Goal: Task Accomplishment & Management: Complete application form

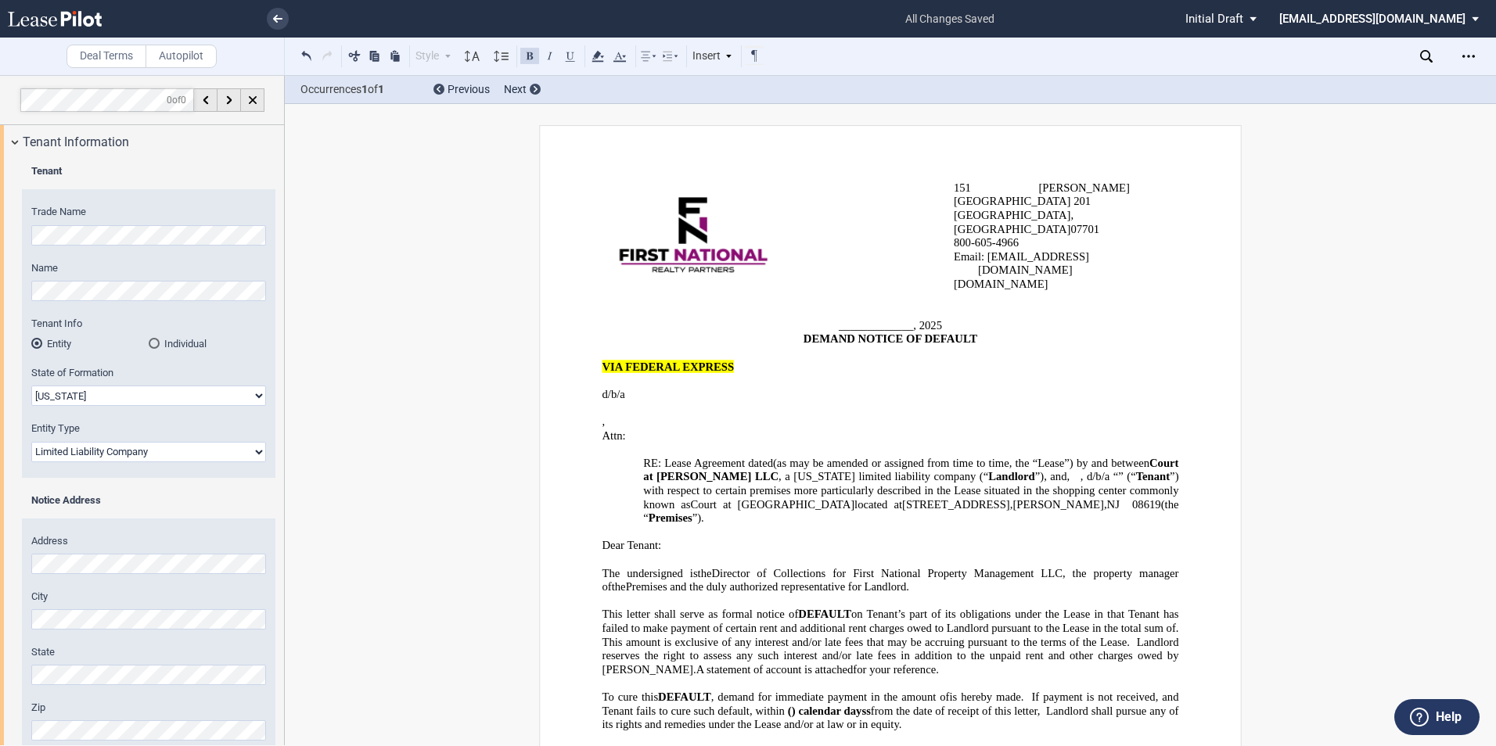
select select "[US_STATE]"
select select "Limited Liability Company"
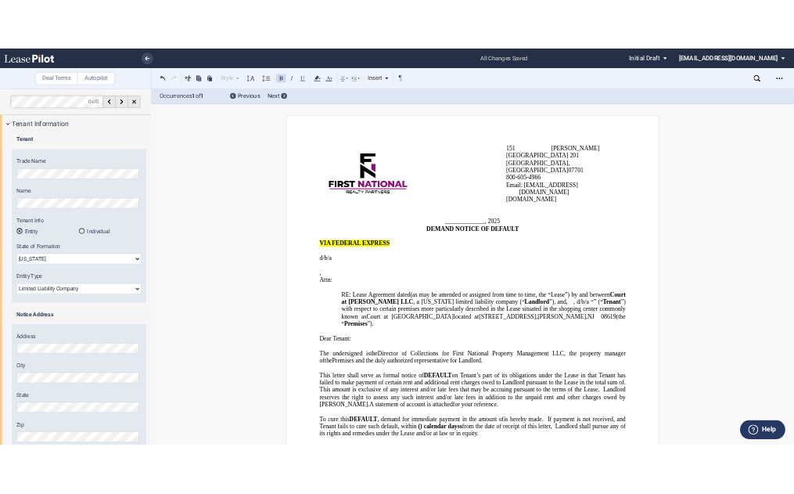
scroll to position [2, 0]
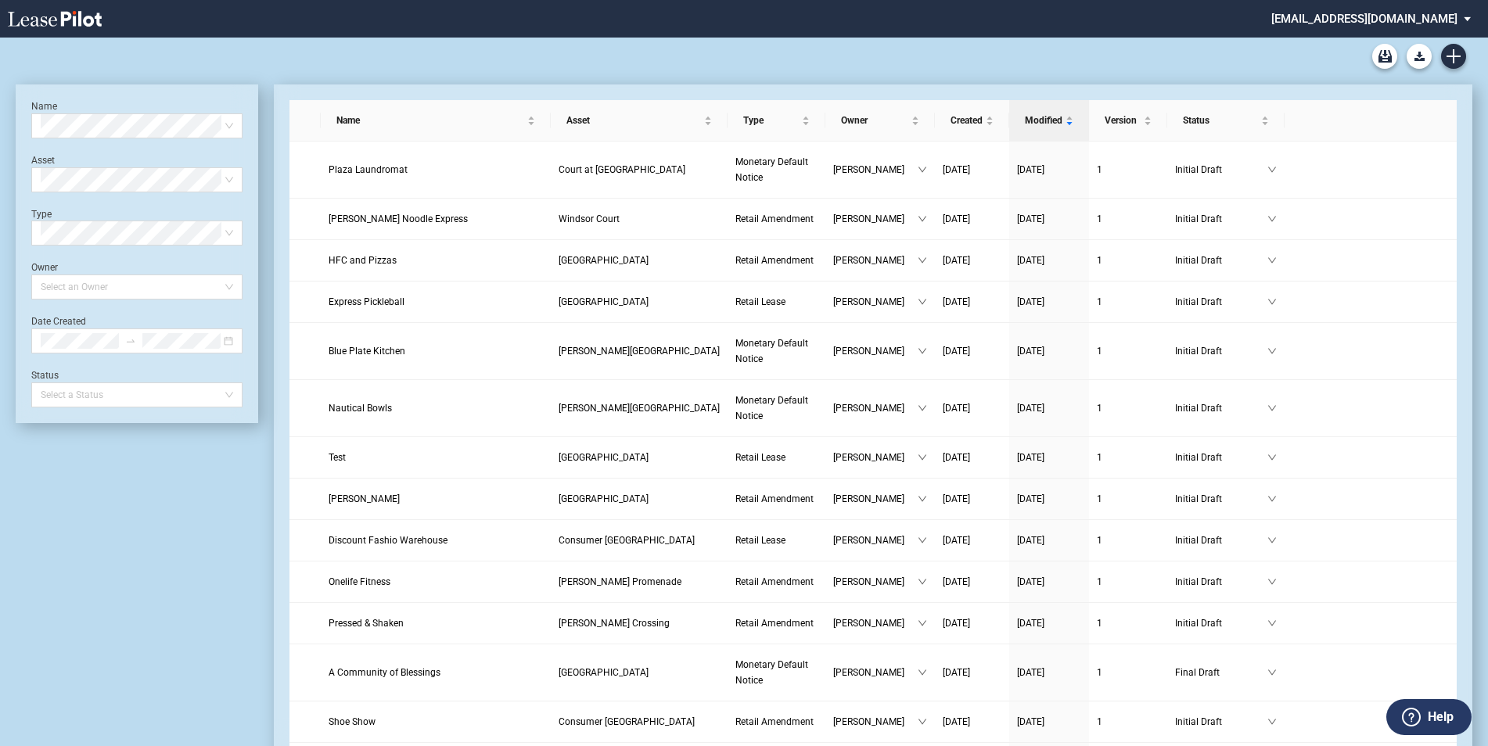
click at [1333, 20] on md-select "kstrachan@fnrpusa.com Change Password 2-Factor Authentication Sign Out" at bounding box center [1377, 17] width 214 height 35
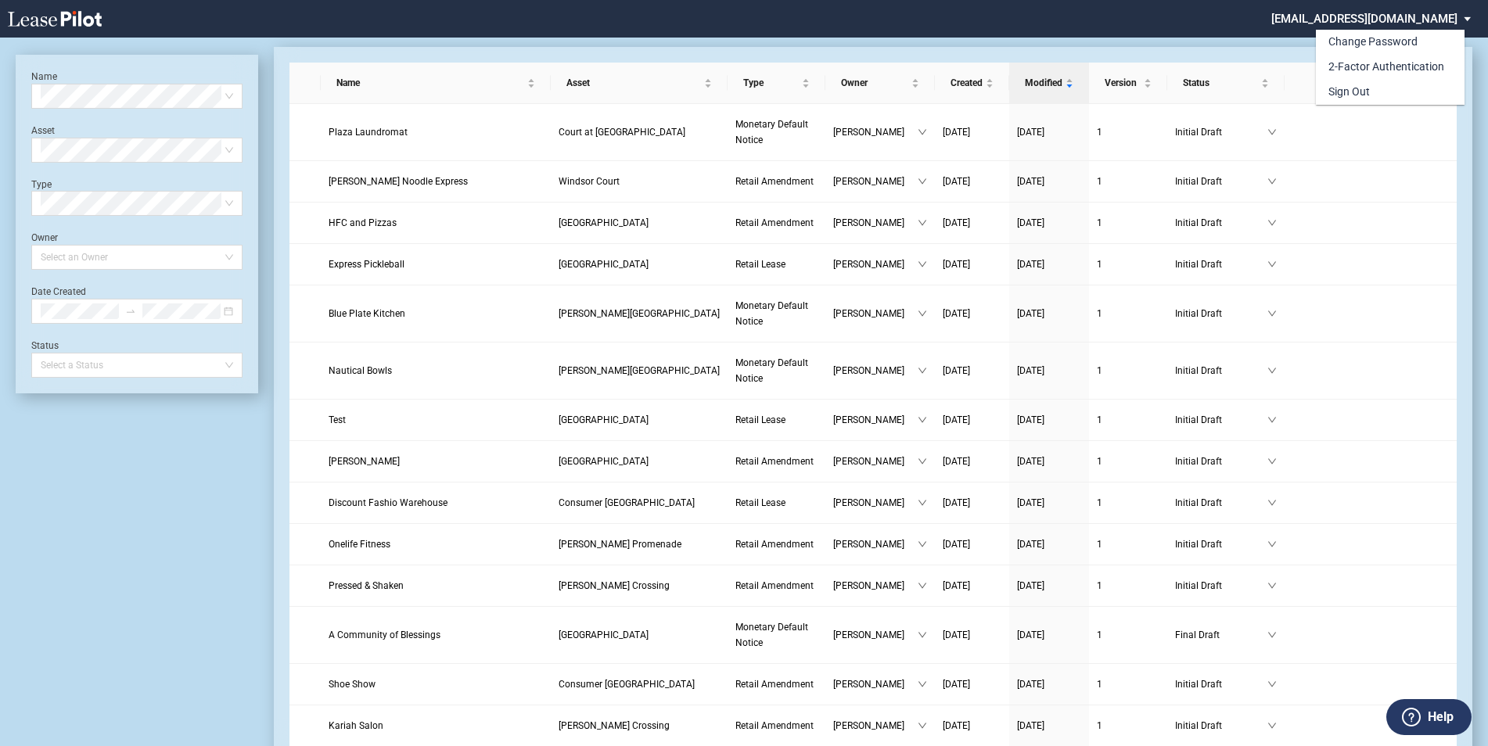
click at [139, 622] on md-backdrop at bounding box center [744, 392] width 1488 height 784
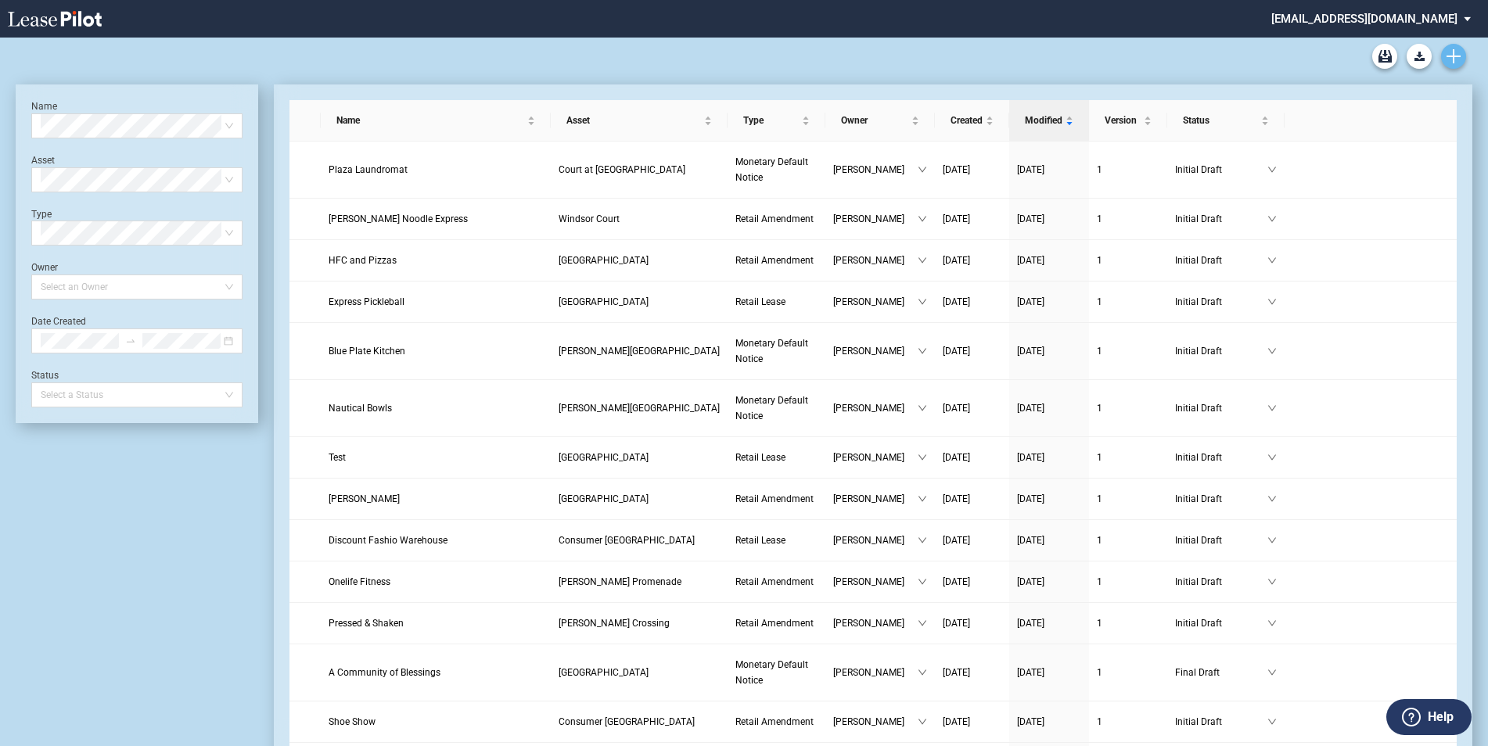
click at [1450, 54] on icon "Create new document" at bounding box center [1453, 56] width 14 height 14
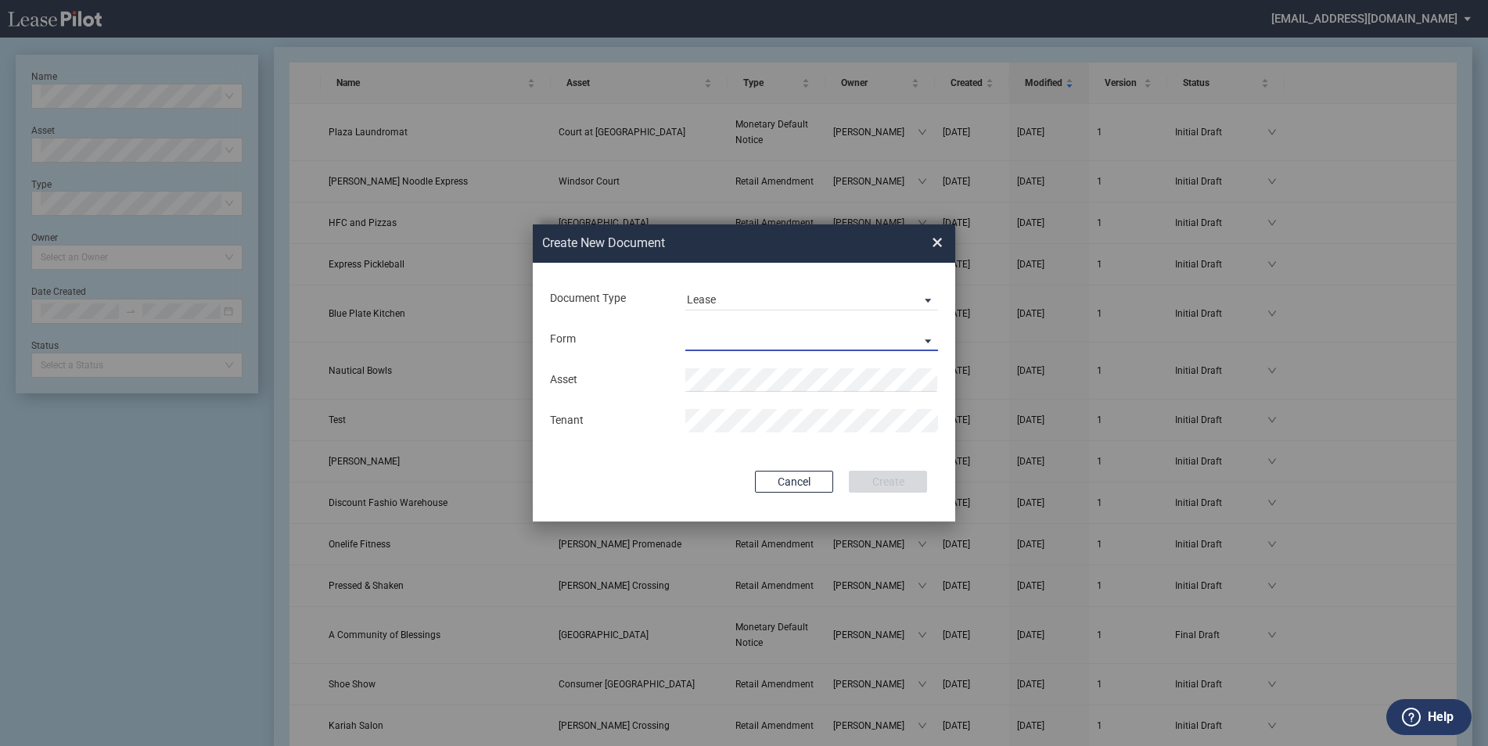
click at [731, 336] on md-select "Retail Lease Monetary Default Notice" at bounding box center [811, 339] width 253 height 23
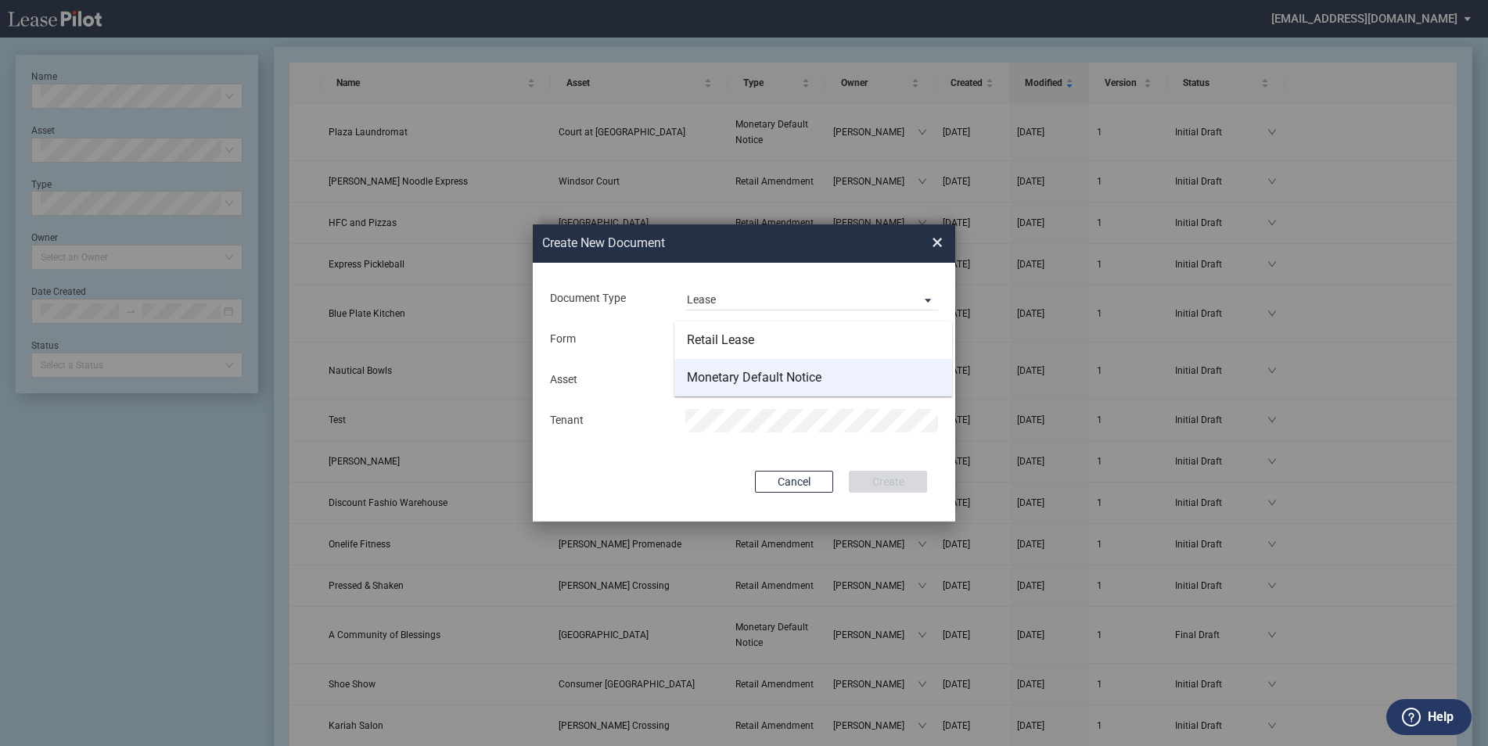
click at [738, 374] on div "Monetary Default Notice" at bounding box center [754, 377] width 135 height 17
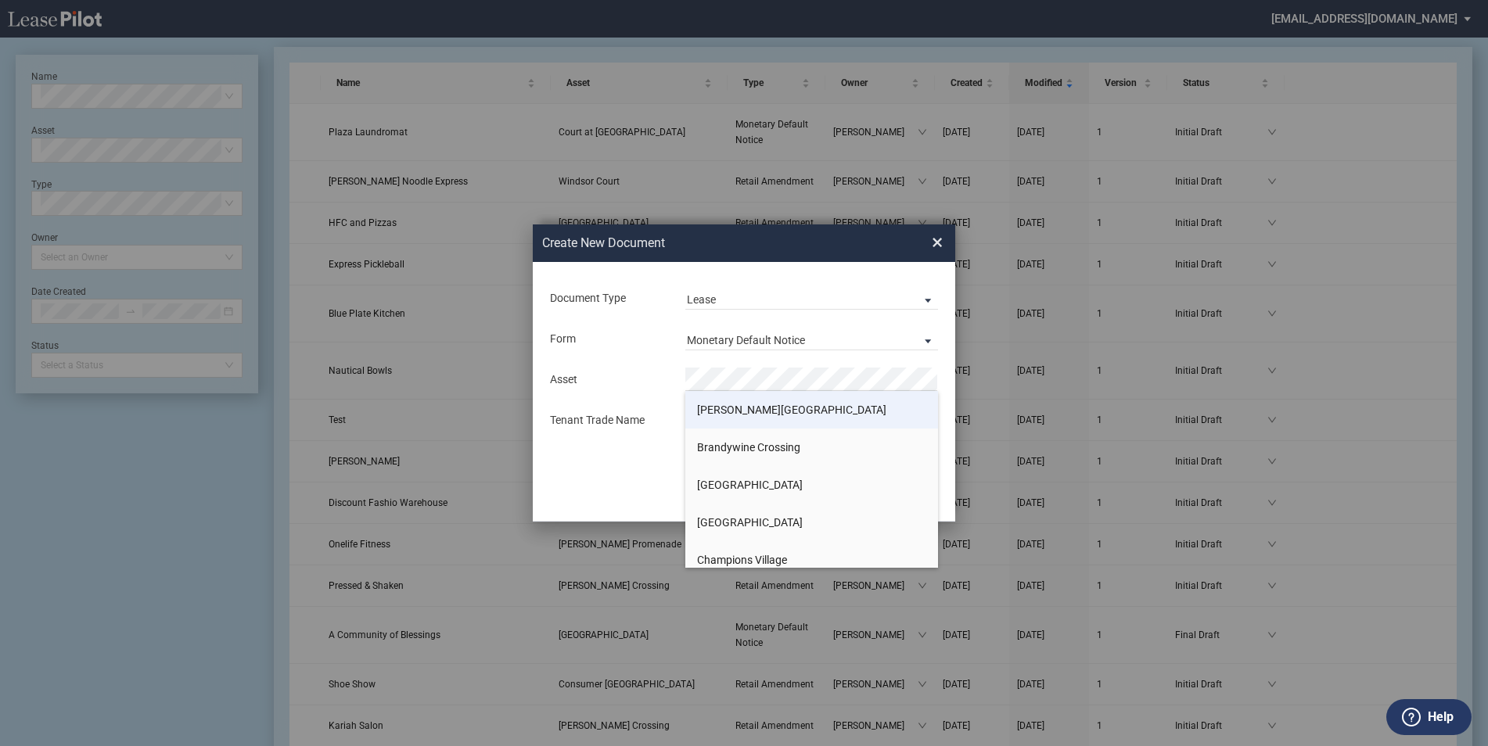
click at [821, 420] on li "Bishop's Corner" at bounding box center [811, 410] width 253 height 38
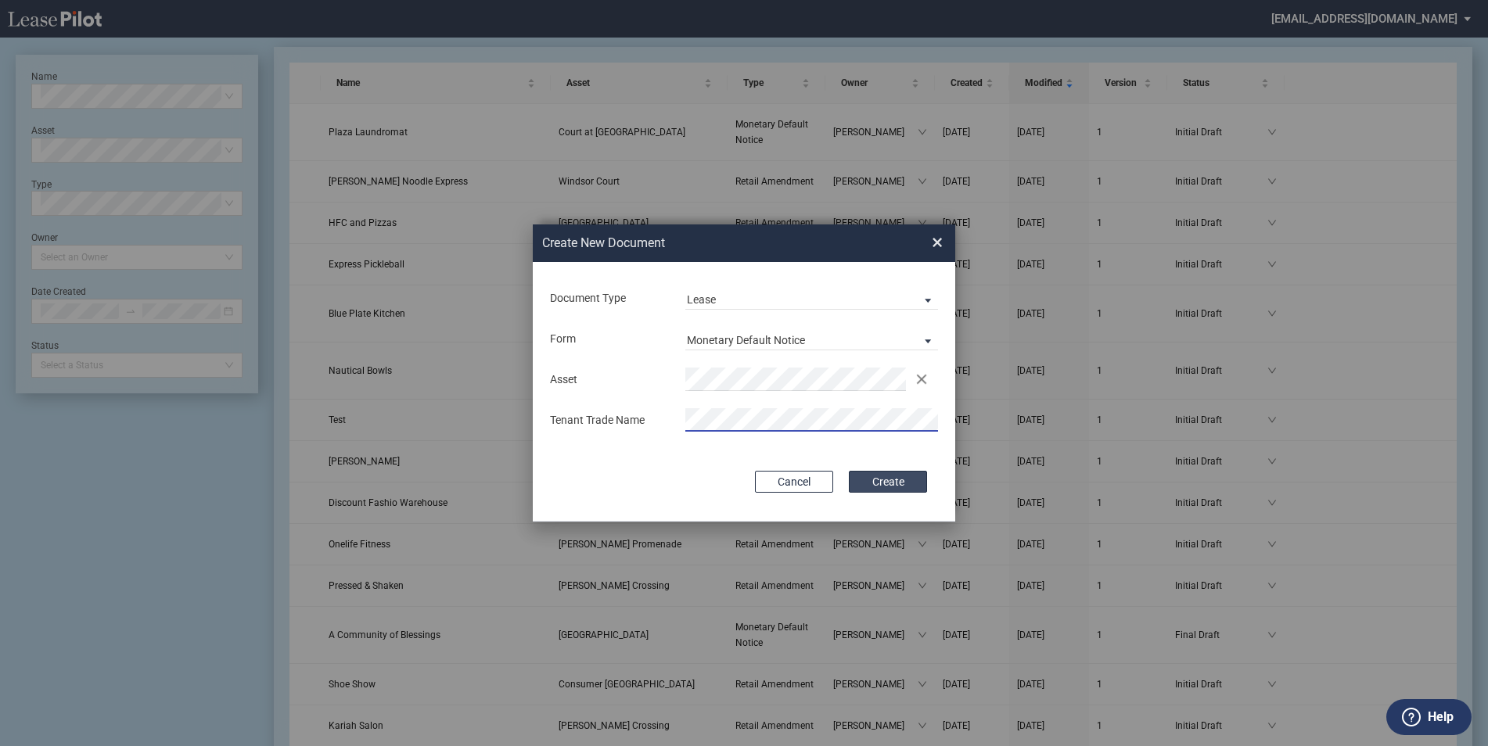
click at [873, 476] on button "Create" at bounding box center [888, 482] width 78 height 22
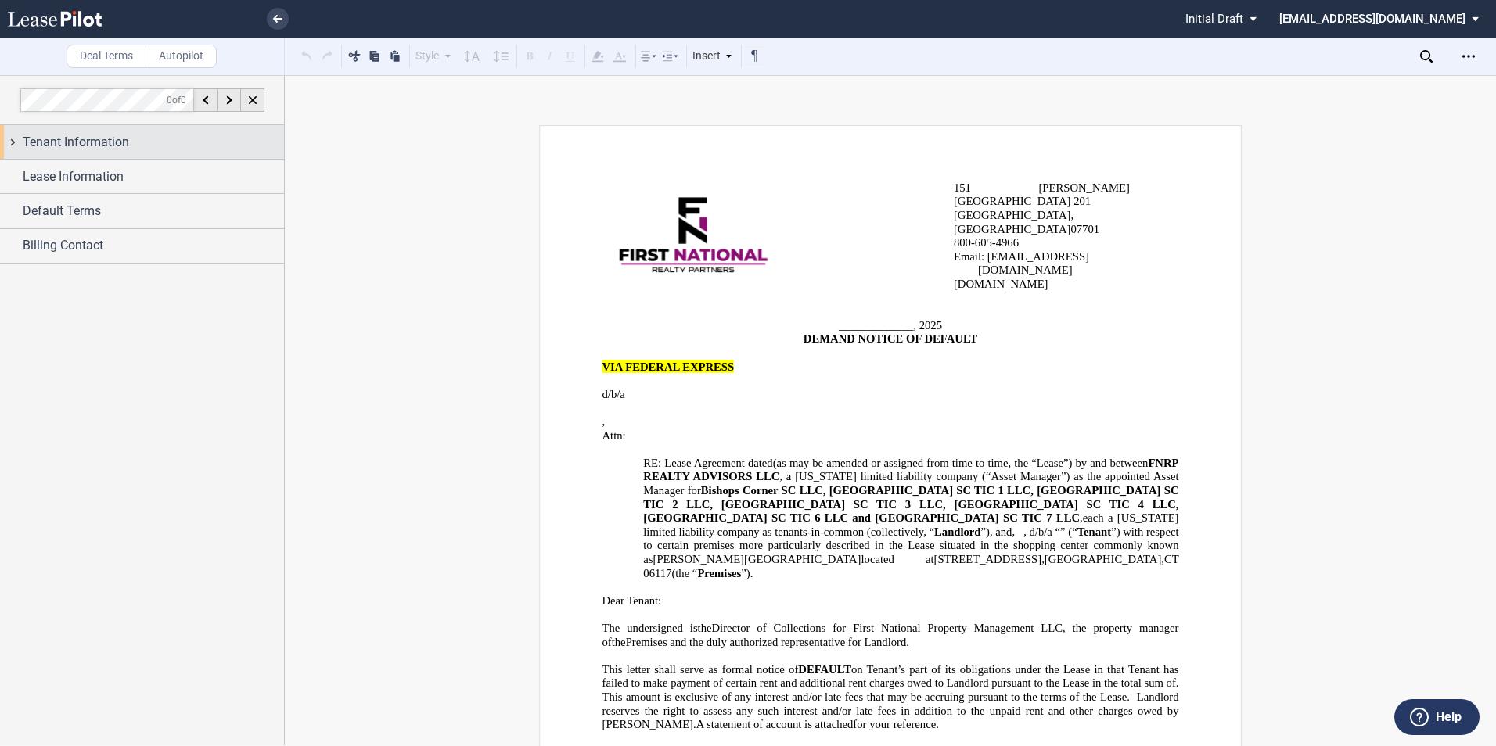
click at [74, 135] on span "Tenant Information" at bounding box center [76, 142] width 106 height 19
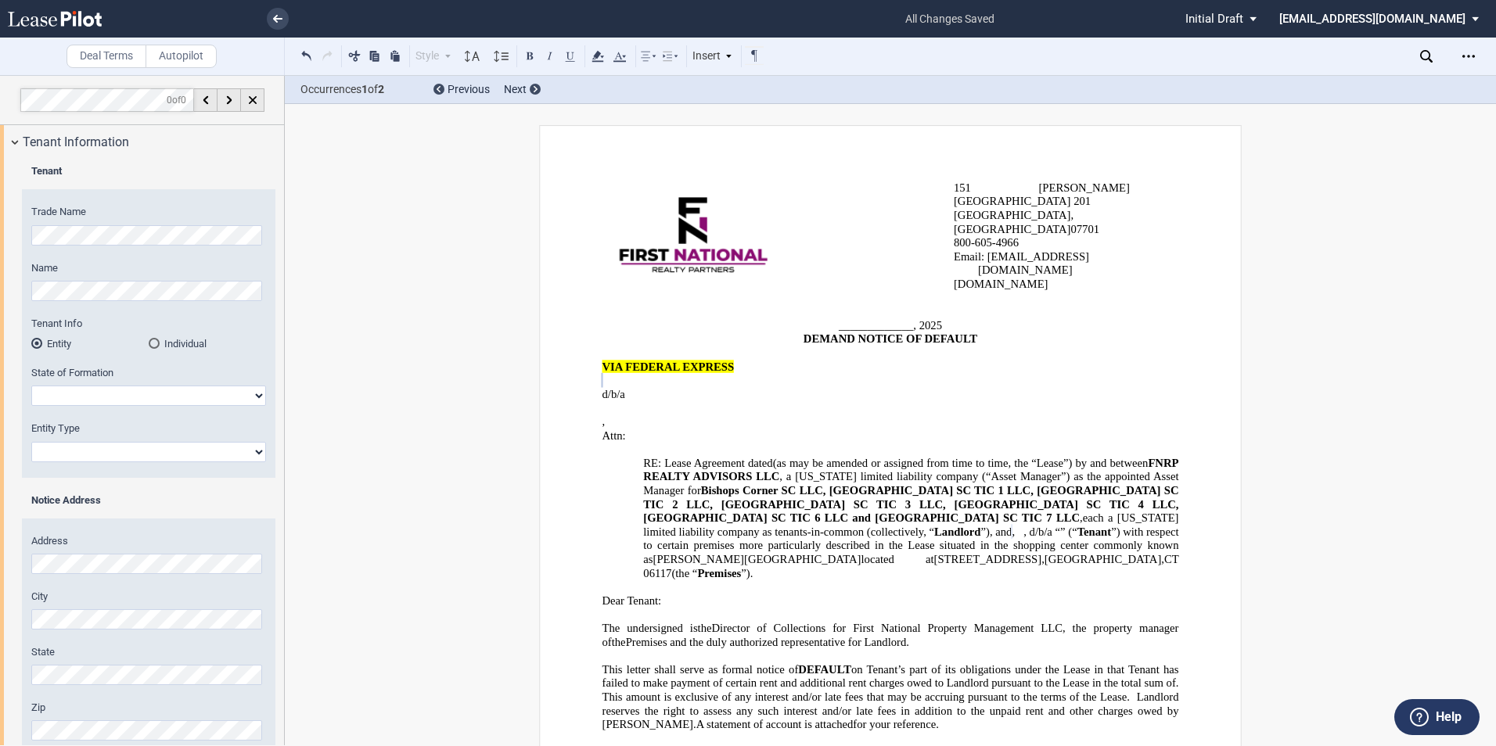
click at [135, 390] on select "Alabama Alaska Arizona Arkansas California Colorado Connecticut Delaware Distri…" at bounding box center [148, 396] width 235 height 20
select select "[US_STATE]"
click at [31, 386] on select "Alabama Alaska Arizona Arkansas California Colorado Connecticut Delaware Distri…" at bounding box center [148, 396] width 235 height 20
click at [89, 455] on select "Corporation Limited Liability Company General Partnership Limited Partnership O…" at bounding box center [148, 452] width 235 height 20
select select "Limited Liability Company"
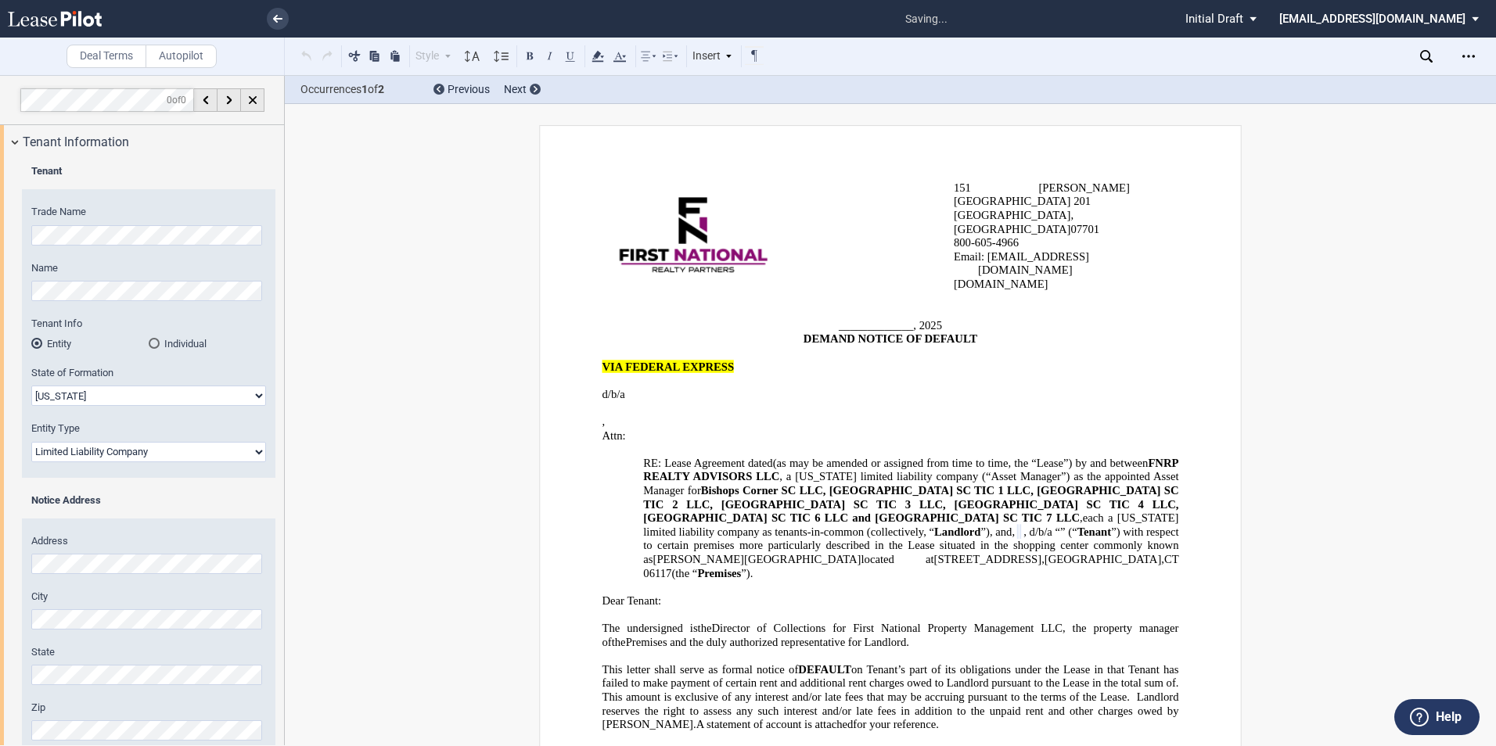
click at [31, 442] on select "Corporation Limited Liability Company General Partnership Limited Partnership O…" at bounding box center [148, 452] width 235 height 20
click at [383, 510] on div "151 Bodman Place, Suite 201 Red Bank, NJ 07701 800-60 5 -4966 Email: hfaught@fn…" at bounding box center [890, 595] width 1211 height 940
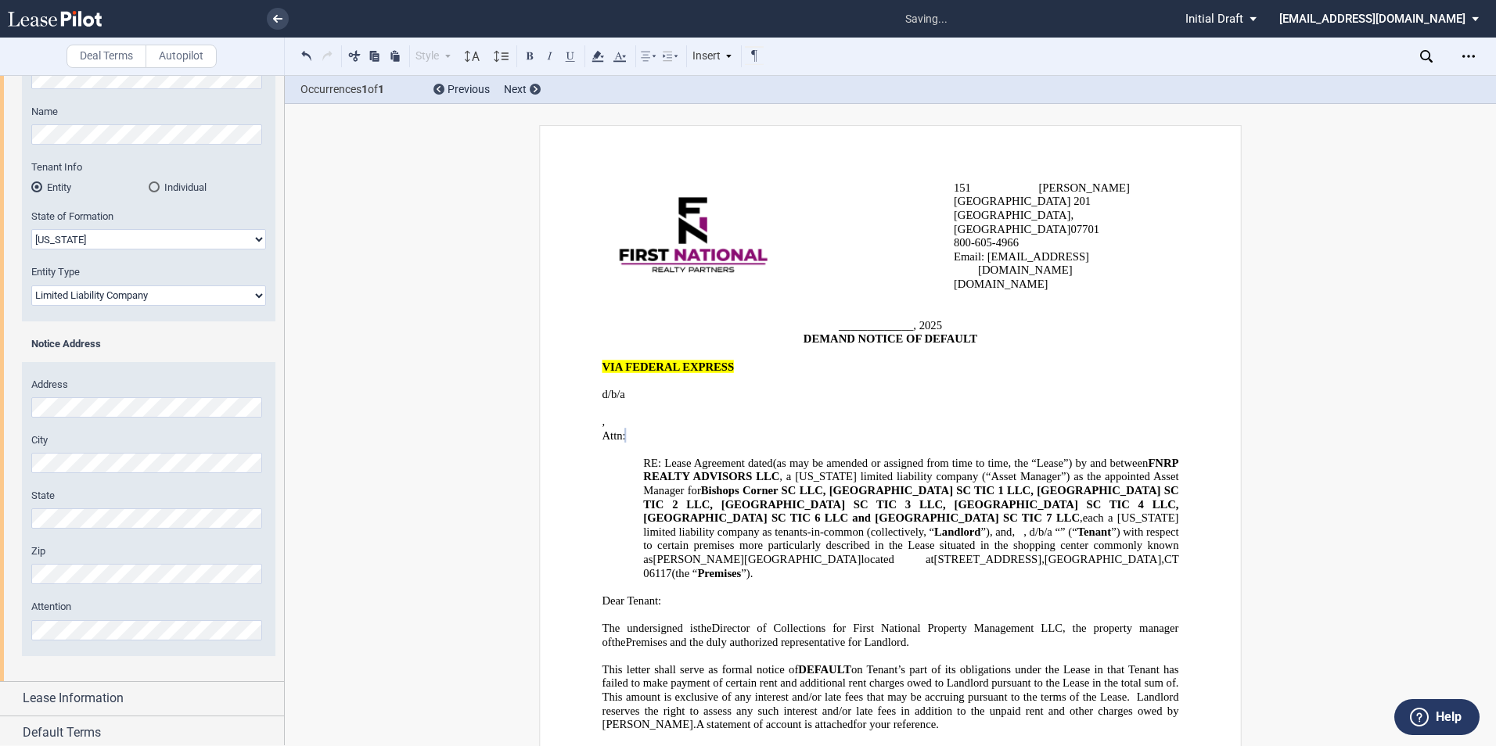
scroll to position [196, 0]
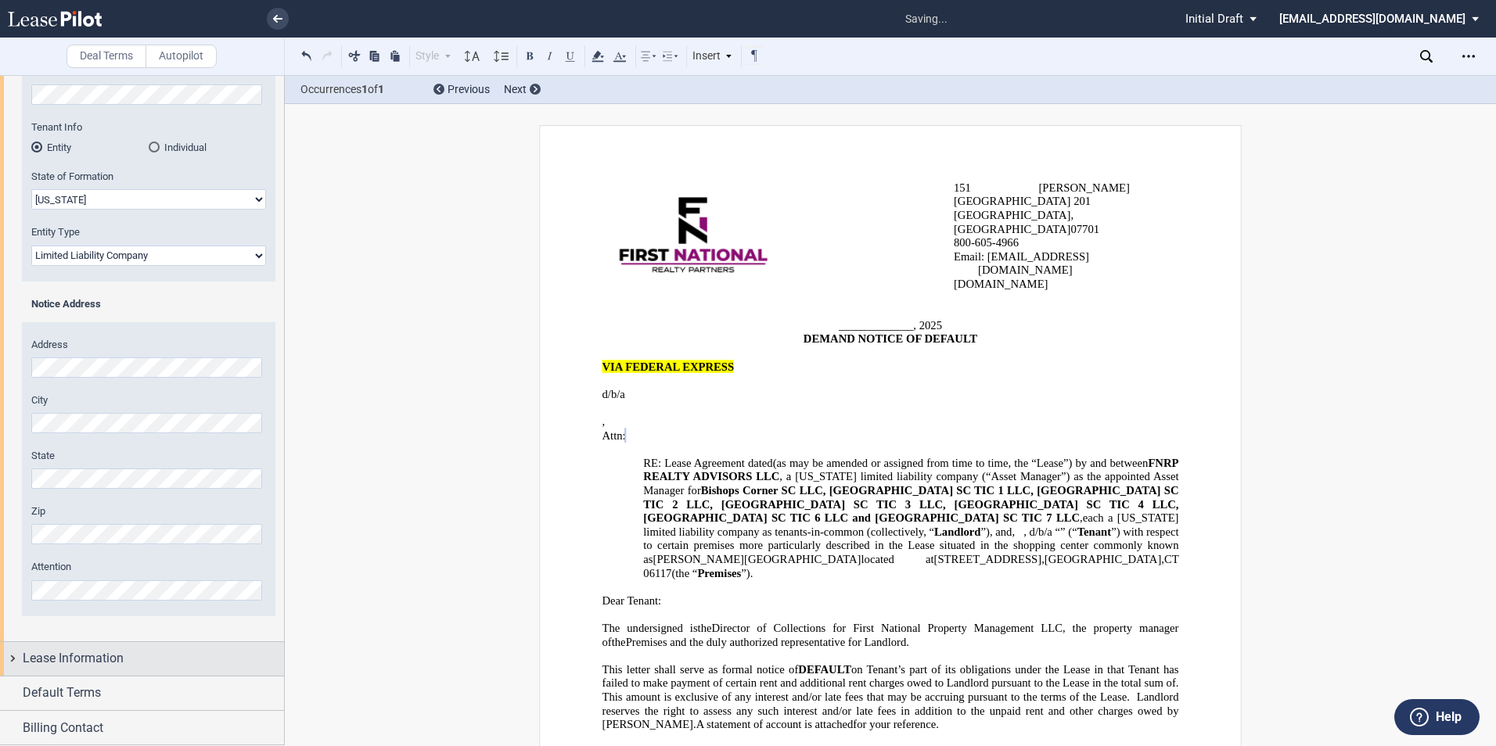
click at [105, 649] on div "Lease Information" at bounding box center [142, 659] width 284 height 34
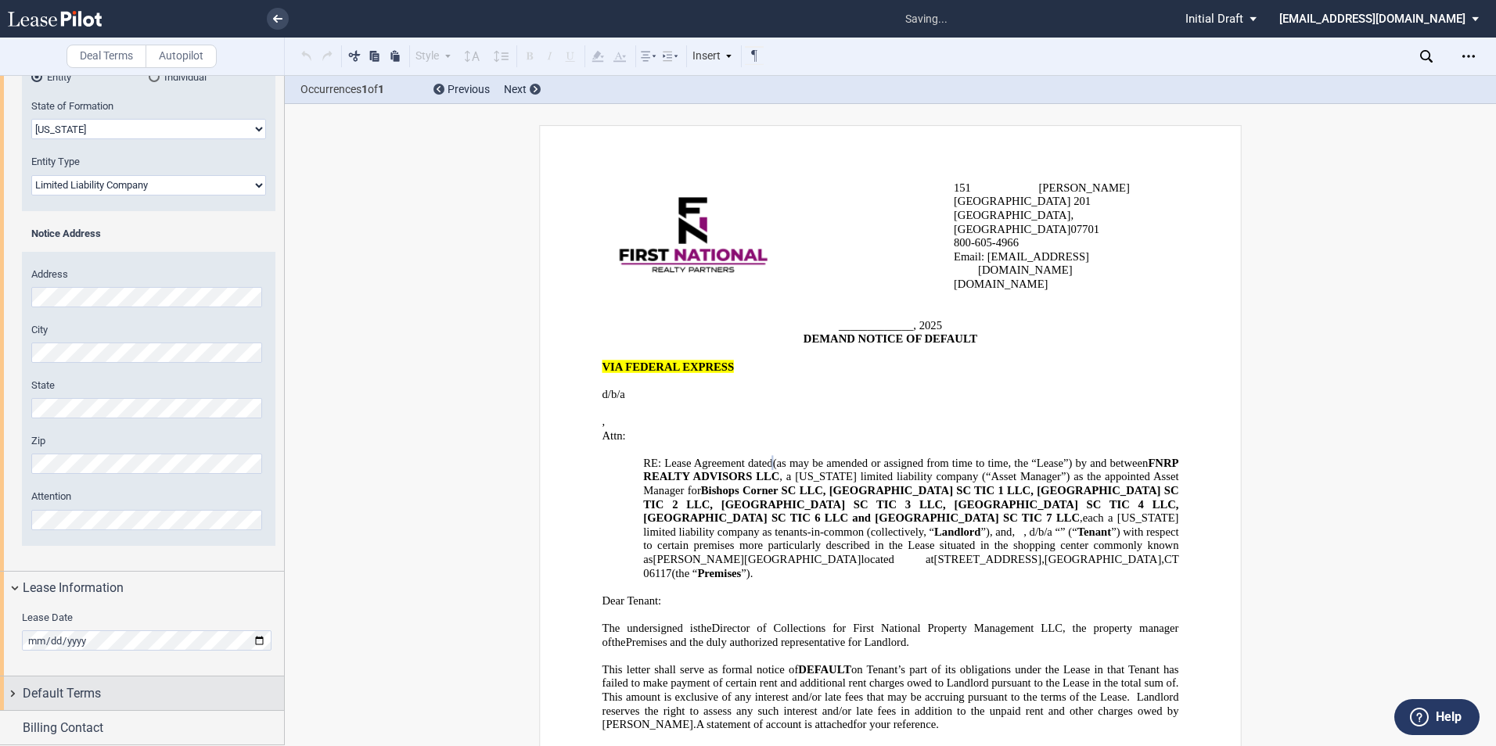
click at [74, 690] on span "Default Terms" at bounding box center [62, 694] width 78 height 19
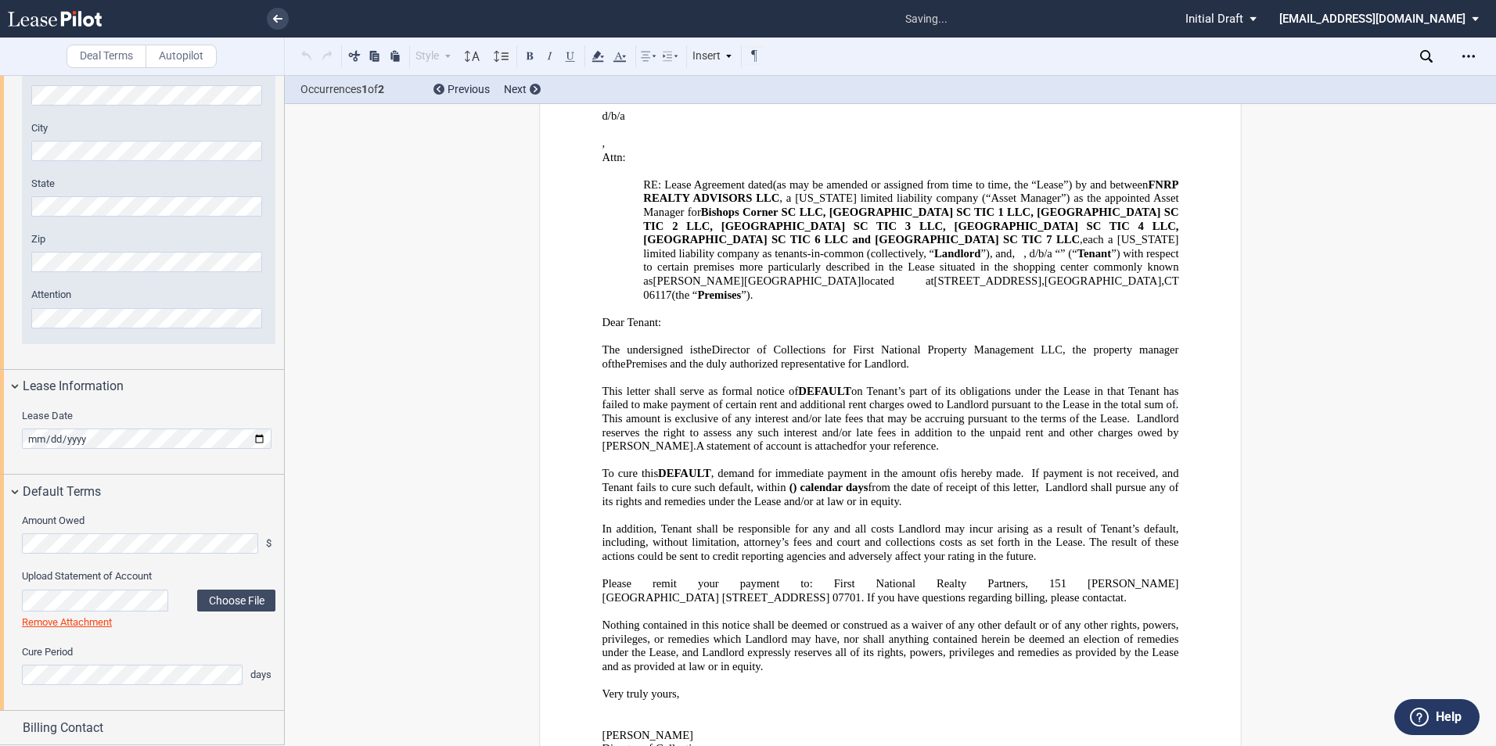
scroll to position [303, 0]
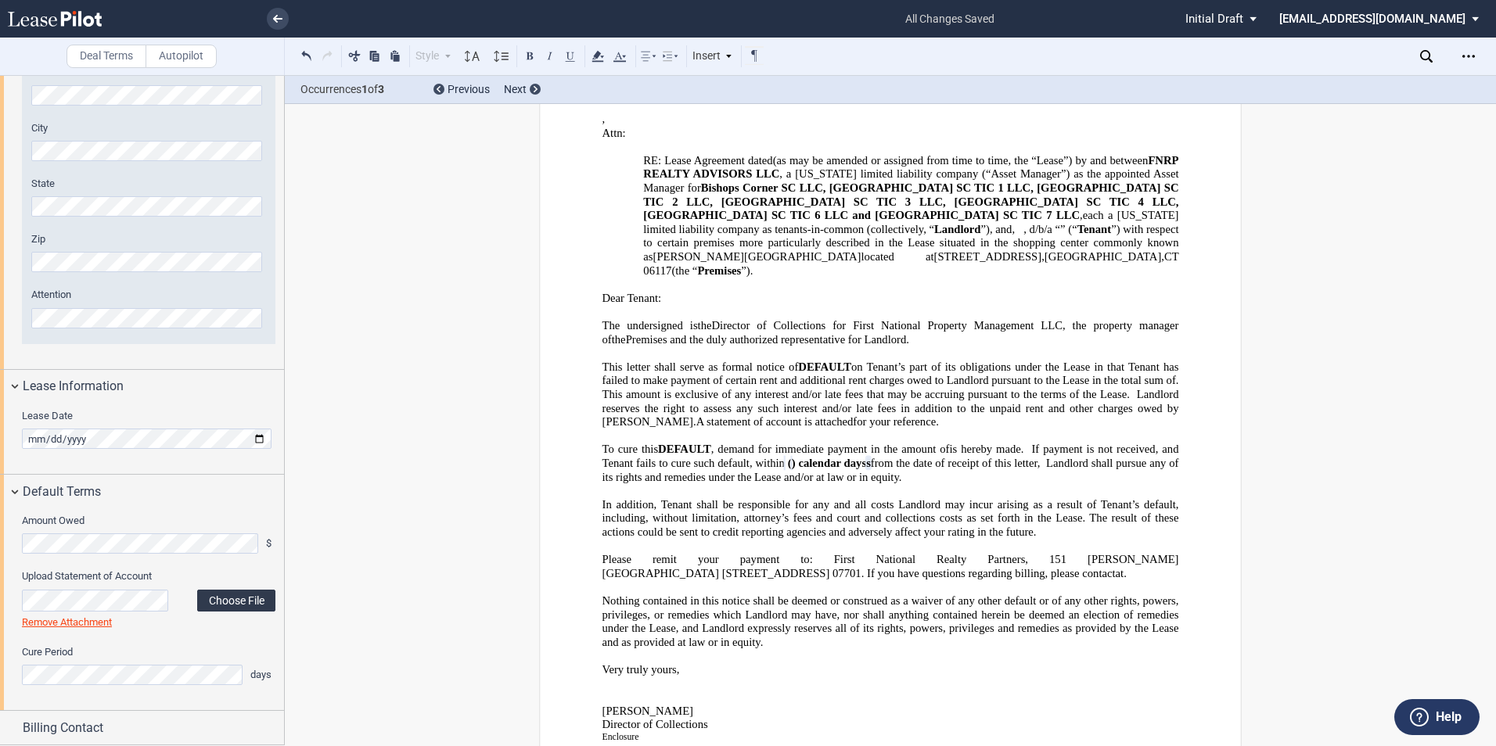
click at [253, 600] on label "Choose File" at bounding box center [236, 601] width 78 height 22
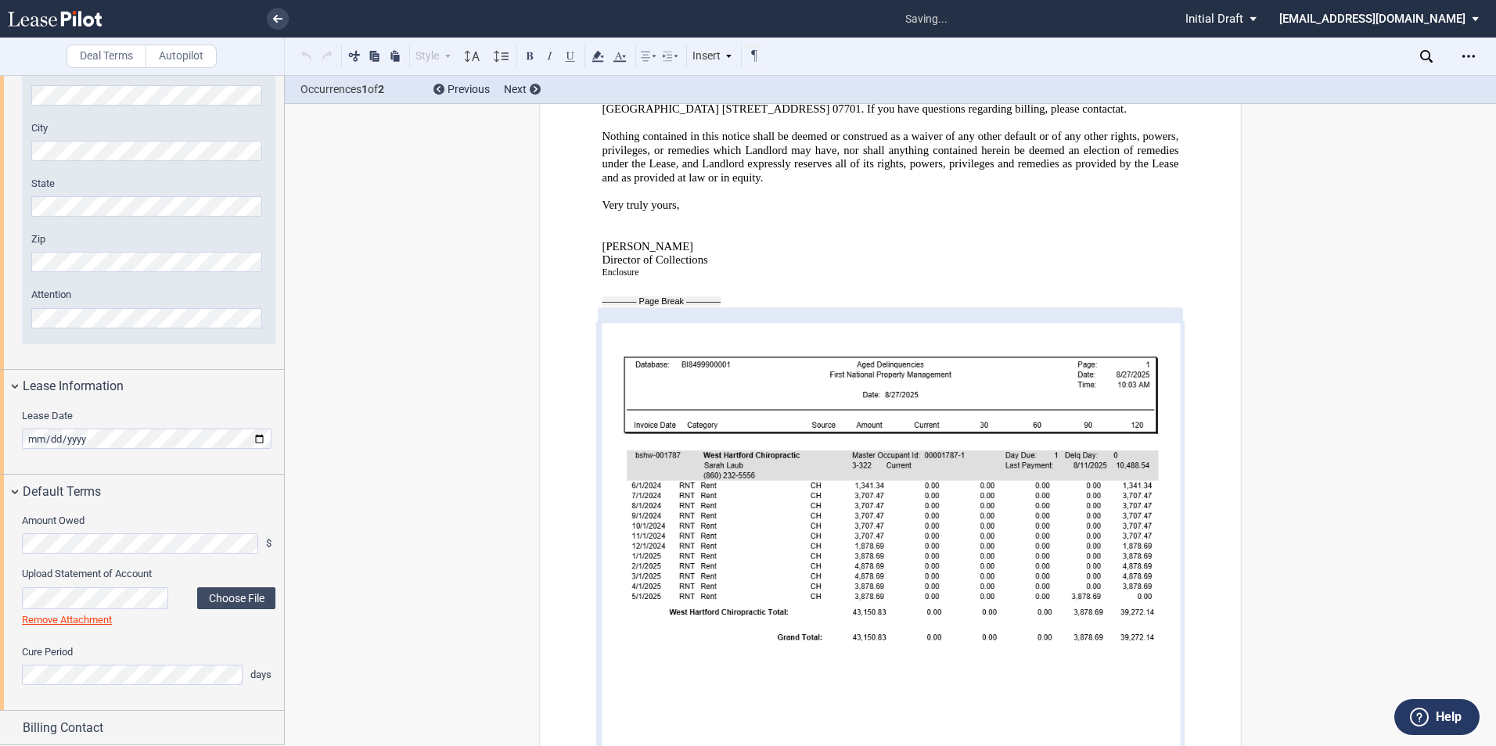
scroll to position [968, 0]
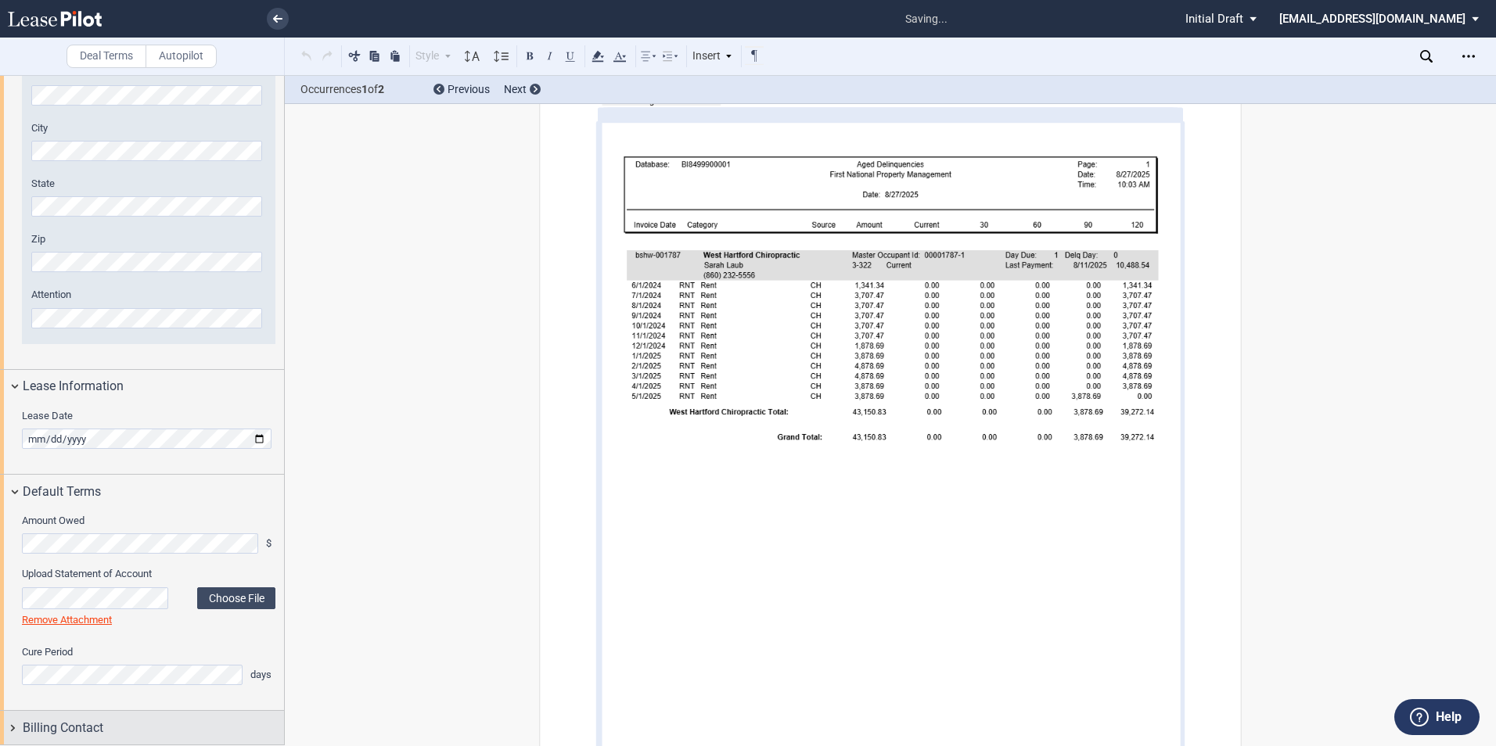
click at [124, 726] on div "Billing Contact" at bounding box center [153, 728] width 261 height 19
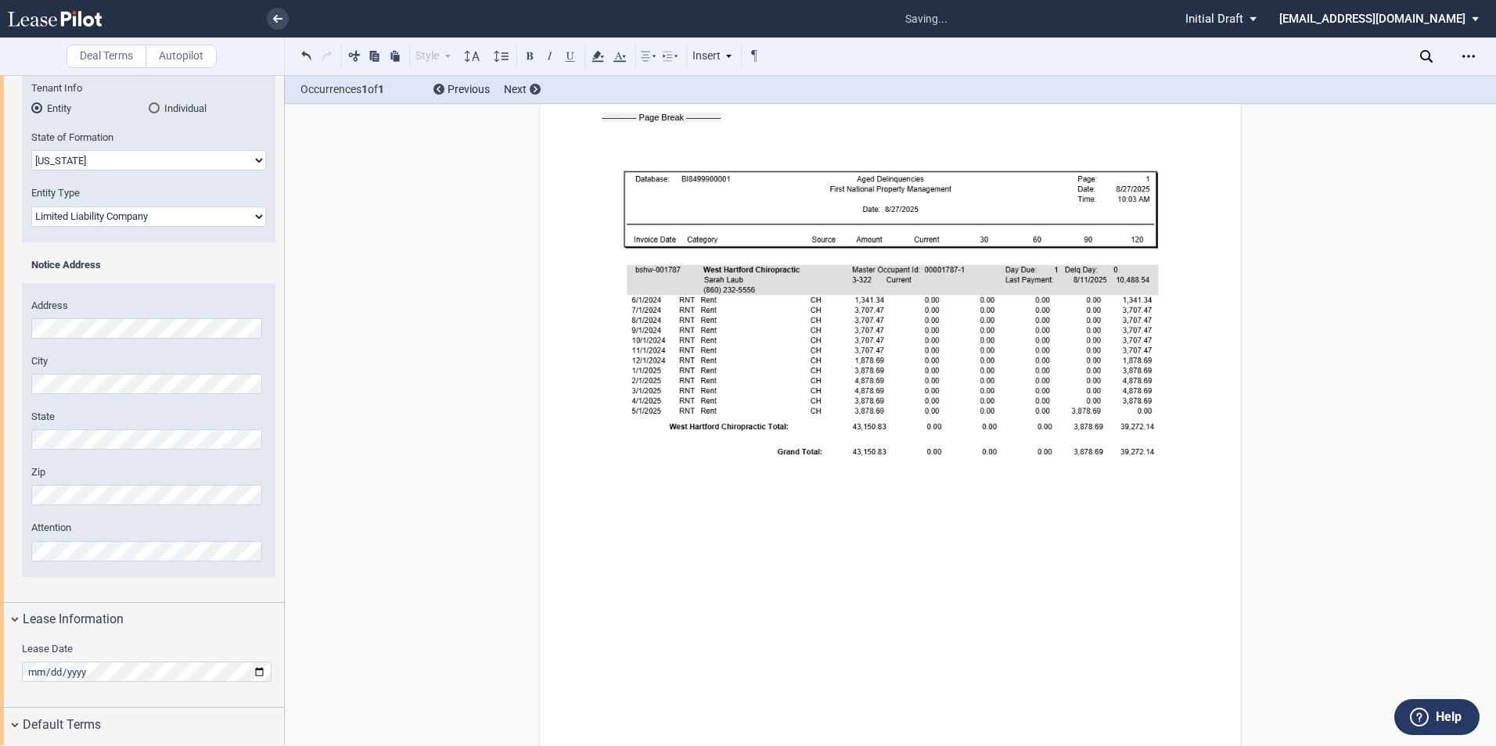
scroll to position [0, 0]
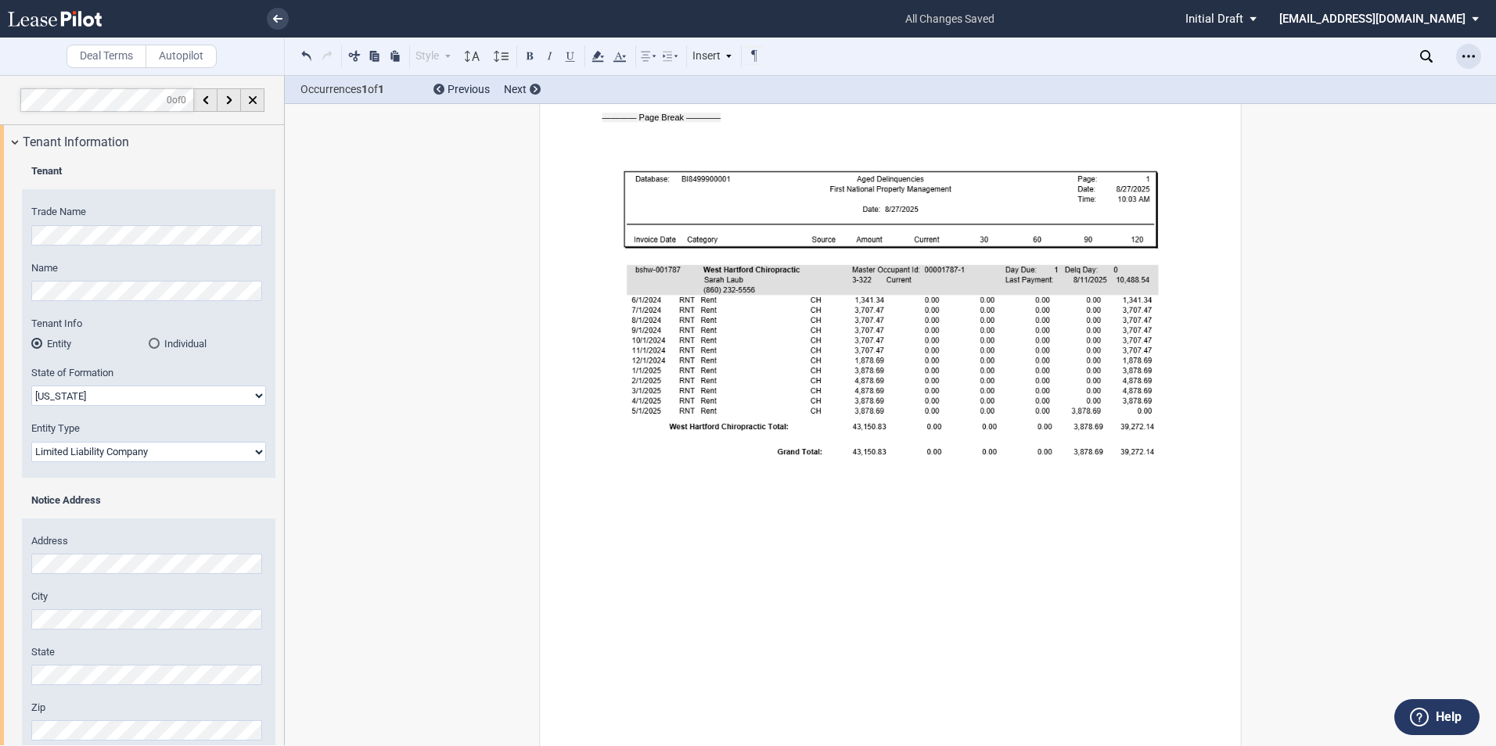
click at [1468, 59] on icon "Open Lease options menu" at bounding box center [1468, 56] width 13 height 13
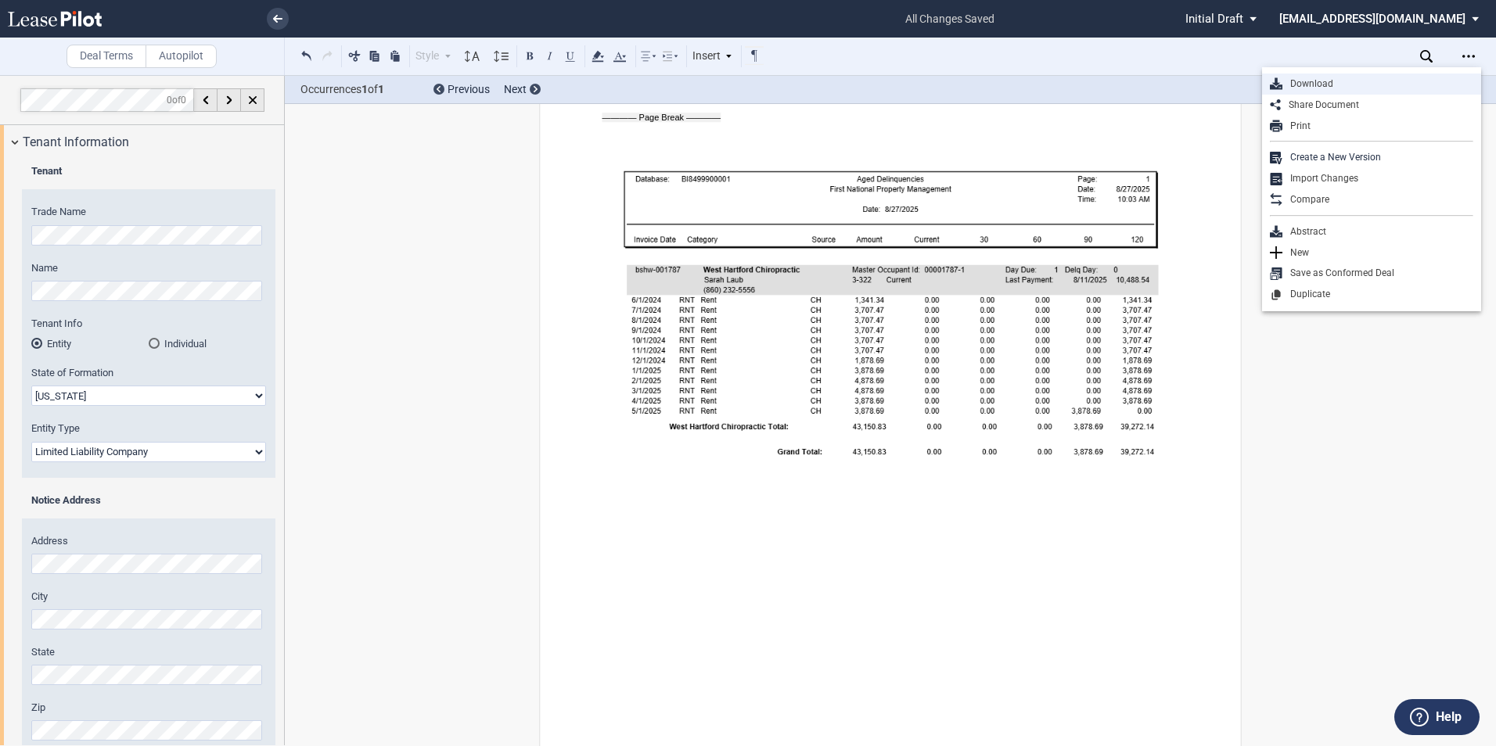
click at [1382, 85] on div "Download" at bounding box center [1377, 83] width 191 height 13
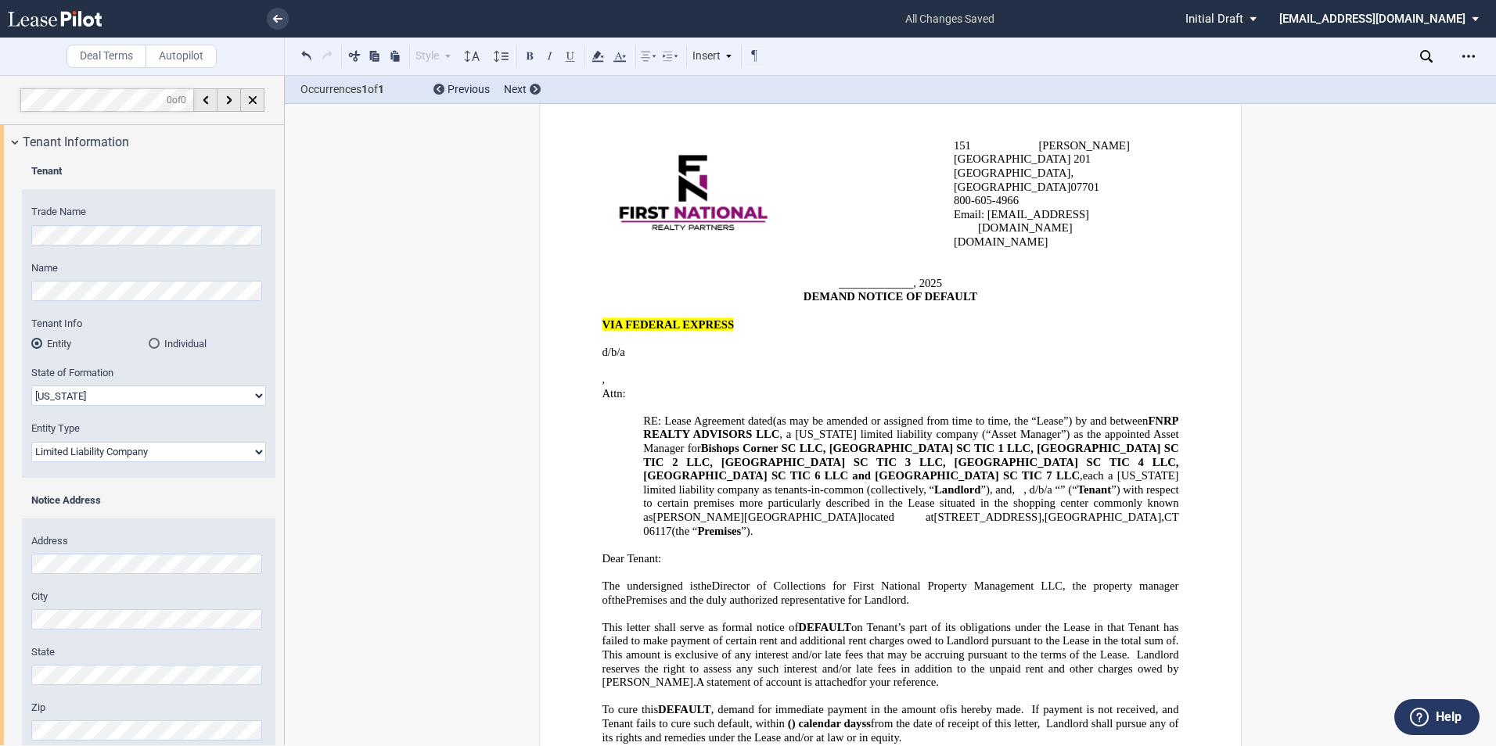
scroll to position [78, 0]
